Goal: Information Seeking & Learning: Learn about a topic

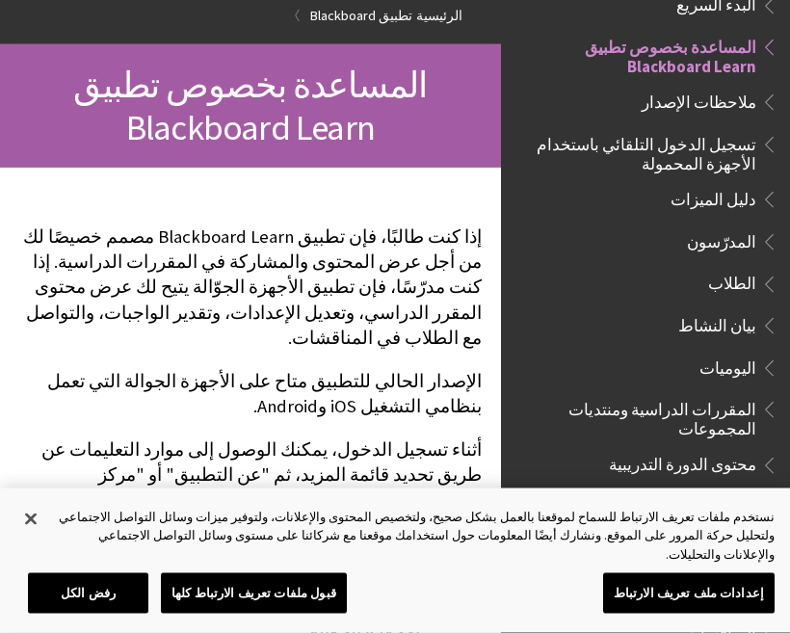
scroll to position [170, 0]
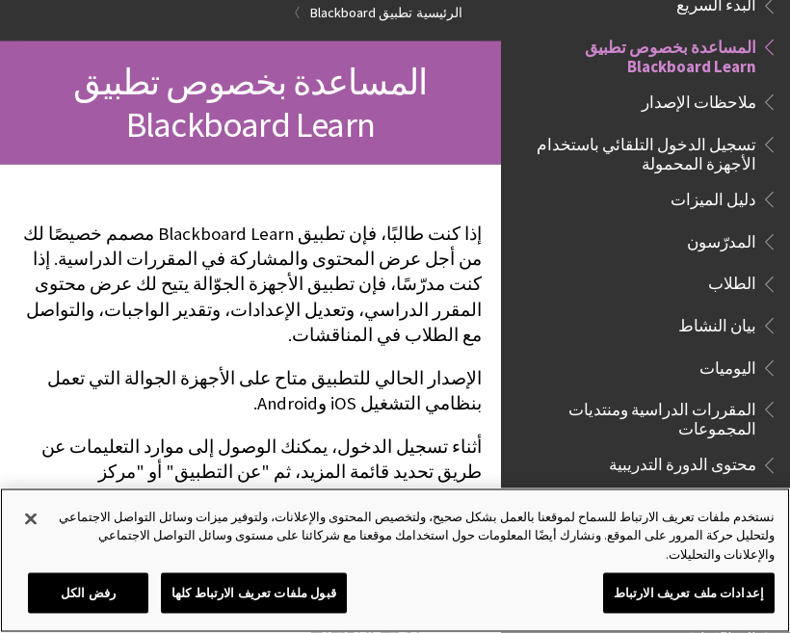
click at [295, 599] on button "قبول ملفات تعريف الارتباط كلها" at bounding box center [254, 594] width 186 height 40
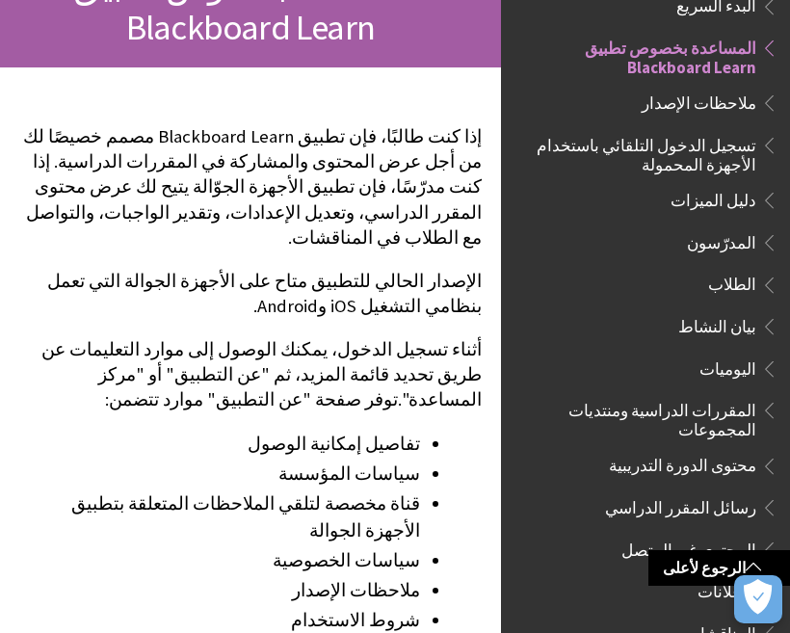
scroll to position [309, 0]
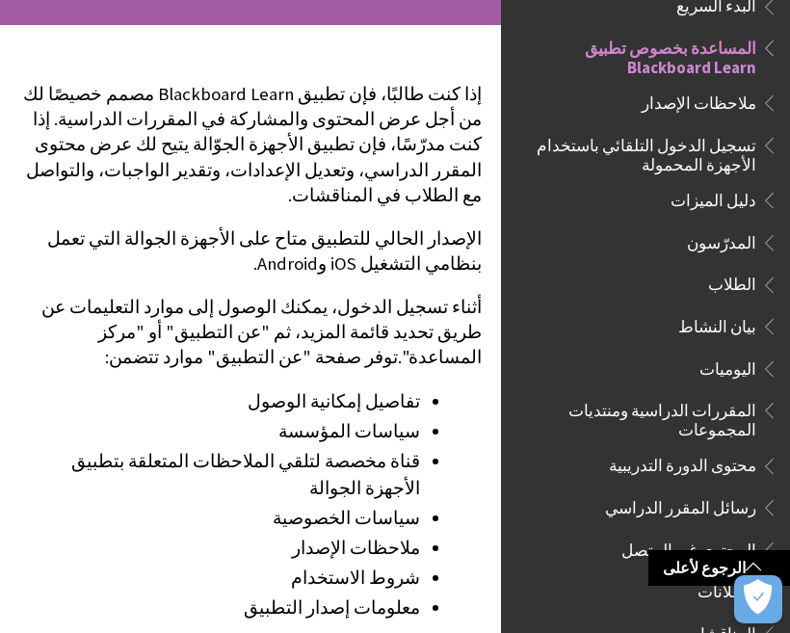
click at [730, 273] on span "الطلاب" at bounding box center [732, 282] width 48 height 26
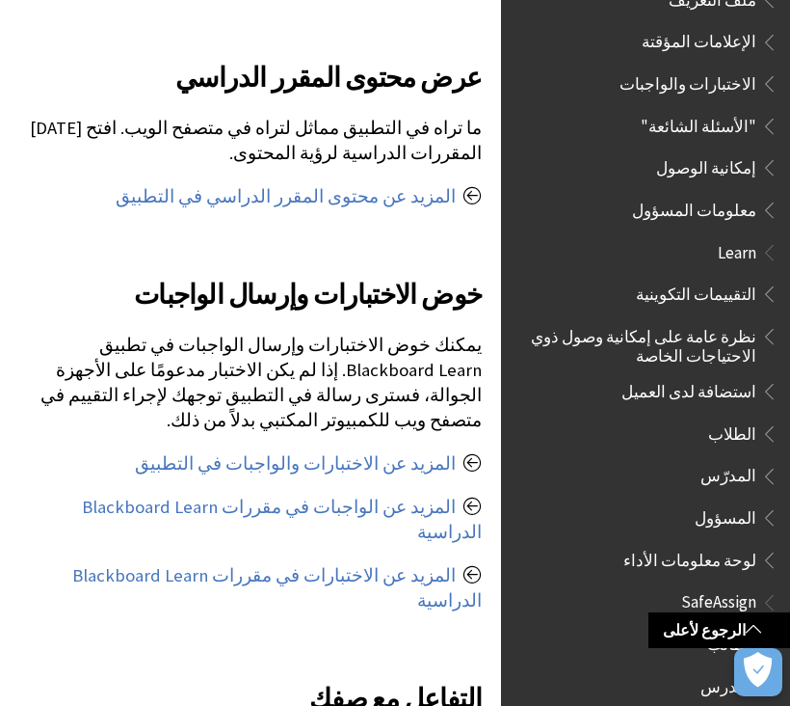
scroll to position [1001, 0]
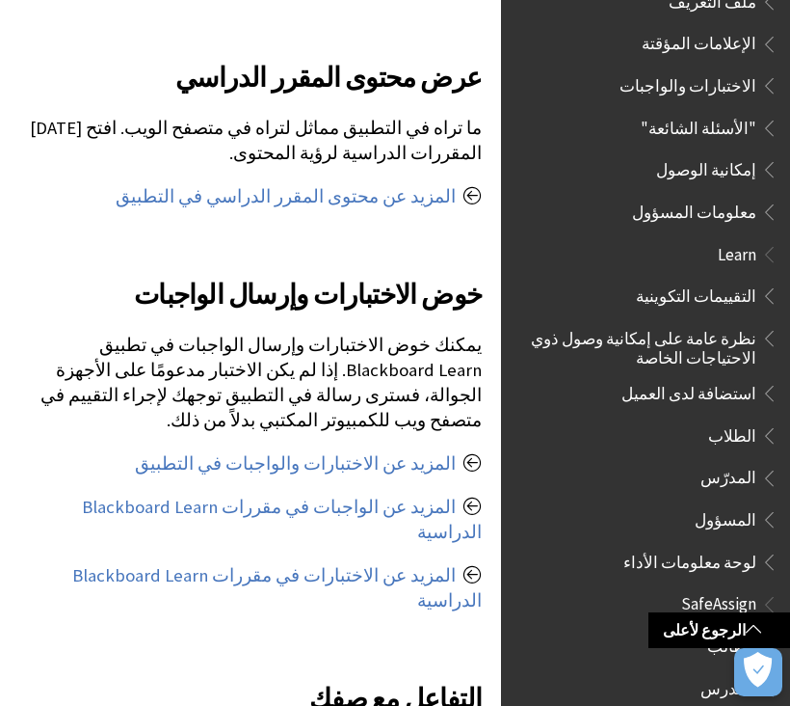
click at [738, 629] on span "الطالب" at bounding box center [732, 642] width 49 height 26
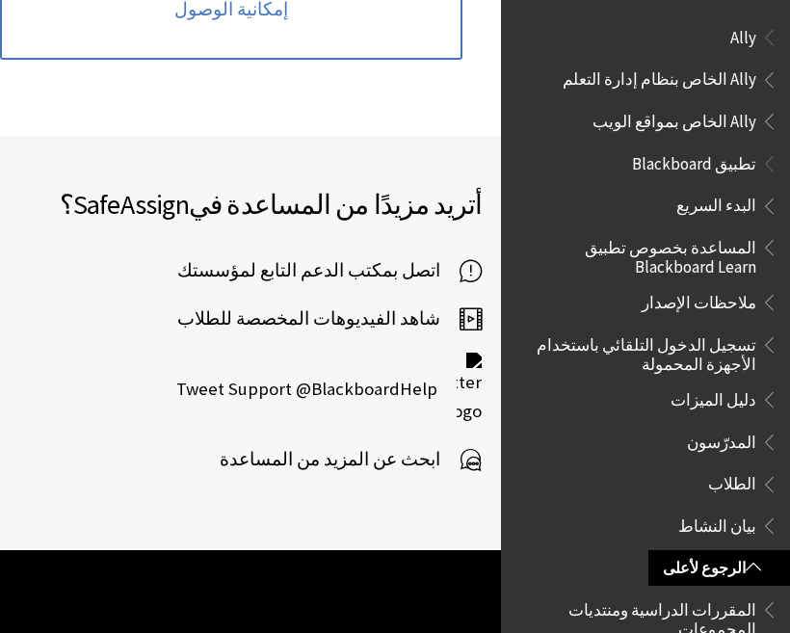
scroll to position [1346, 0]
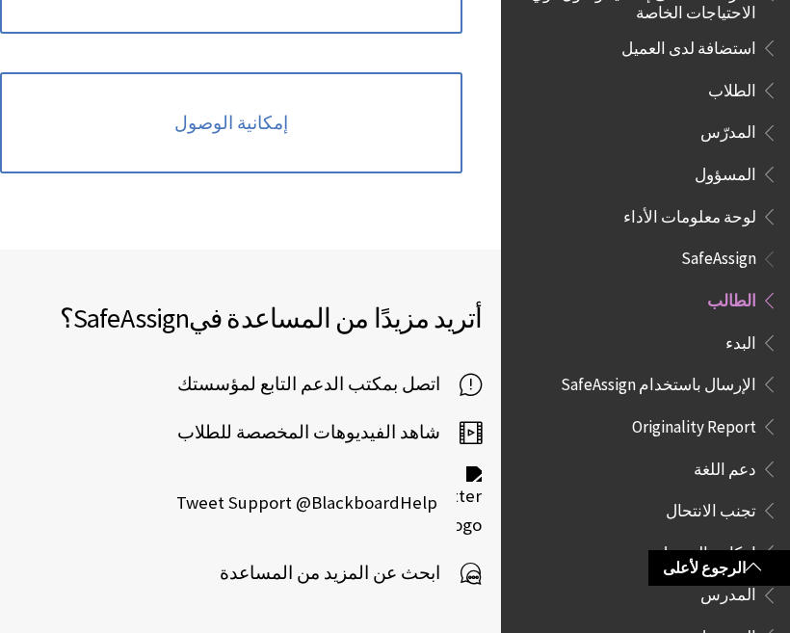
click at [436, 563] on div "أتريد مزيدًا من المساعدة في SafeAssign ؟ اتصل بمكتب الدعم التابع لمؤسستك شاهد ا…" at bounding box center [250, 457] width 501 height 414
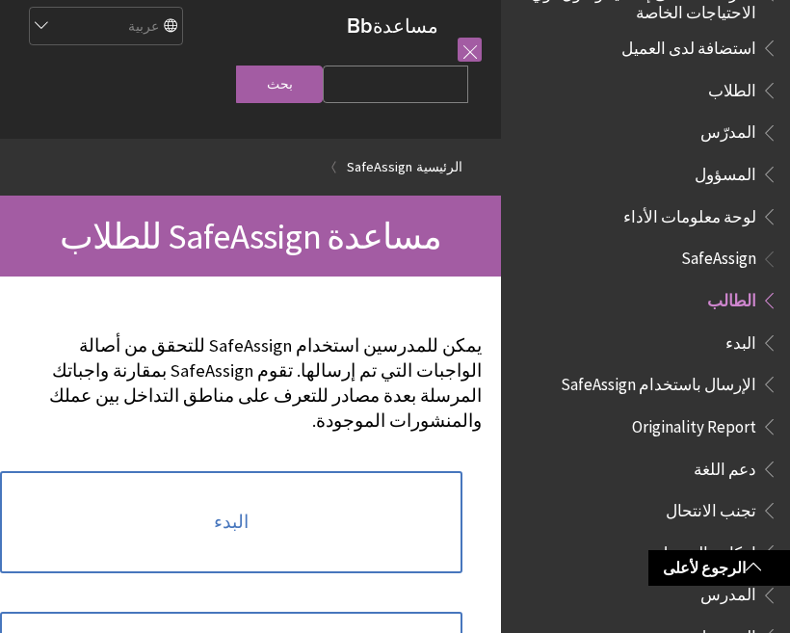
scroll to position [0, 0]
